Goal: Information Seeking & Learning: Learn about a topic

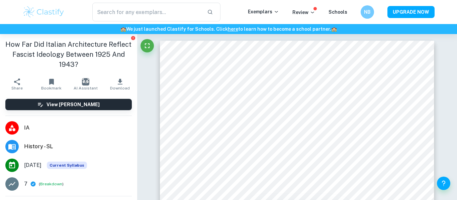
scroll to position [183, 0]
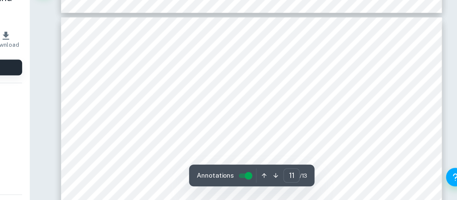
scroll to position [3924, 0]
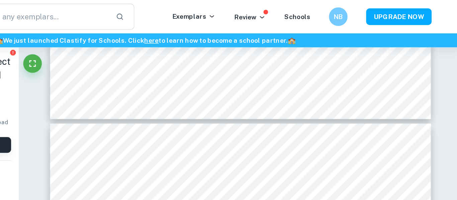
type input "10"
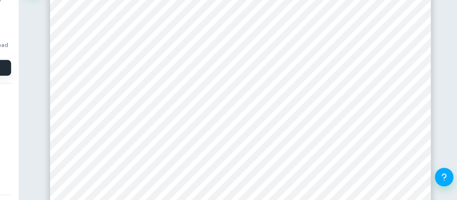
scroll to position [3578, 0]
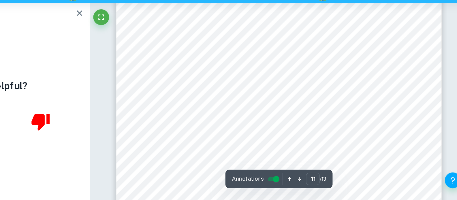
scroll to position [3697, 0]
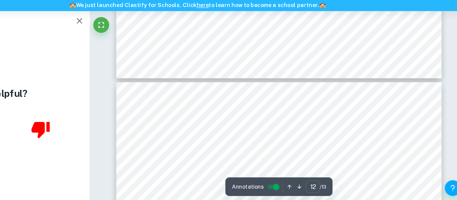
type input "11"
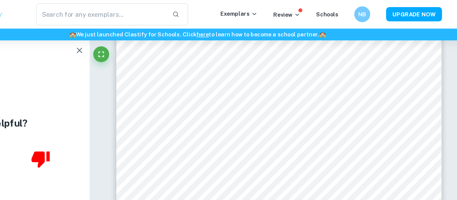
scroll to position [3787, 0]
